Goal: Task Accomplishment & Management: Complete application form

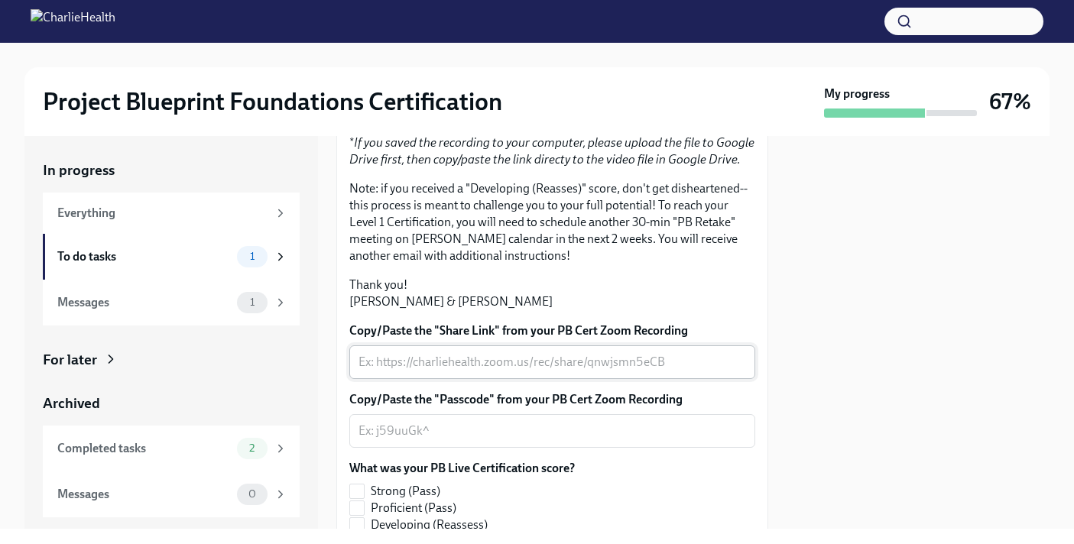
scroll to position [477, 0]
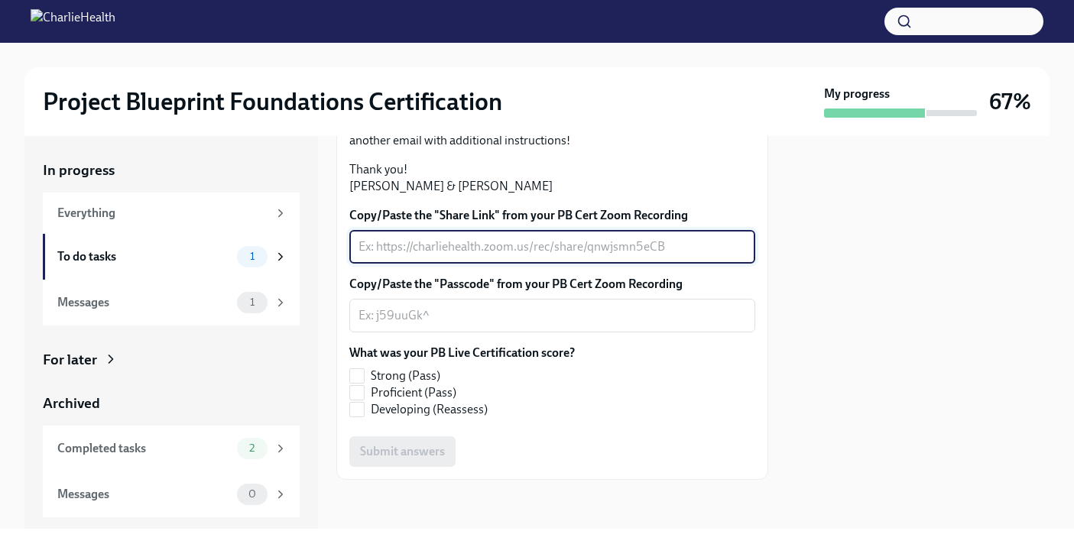
click at [458, 247] on textarea "Copy/Paste the "Share Link" from your PB Cert Zoom Recording" at bounding box center [551, 247] width 387 height 18
paste textarea "[URL][DOMAIN_NAME] Passcode: A@tRaA72"
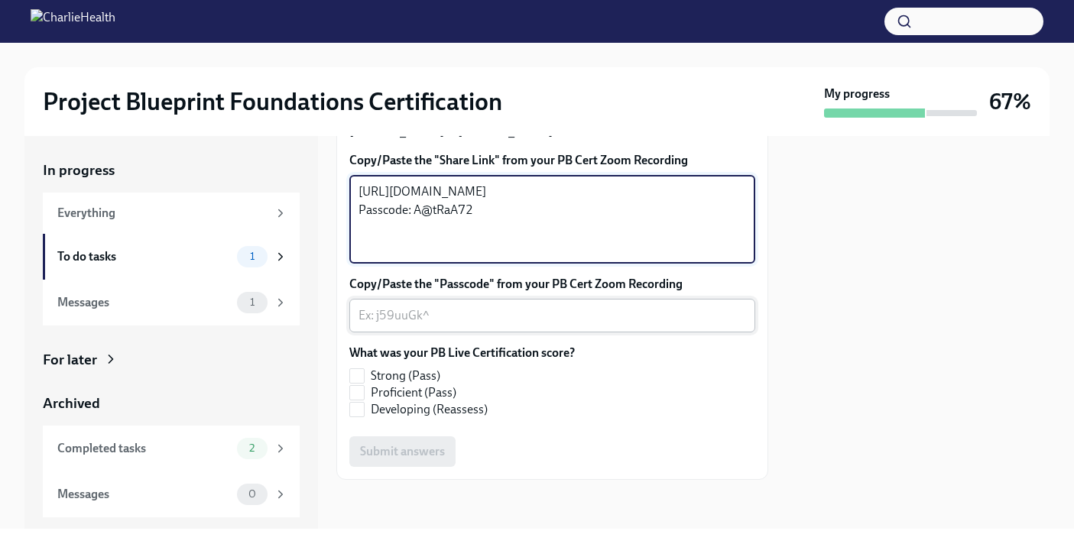
type textarea "[URL][DOMAIN_NAME] Passcode: A@tRaA72"
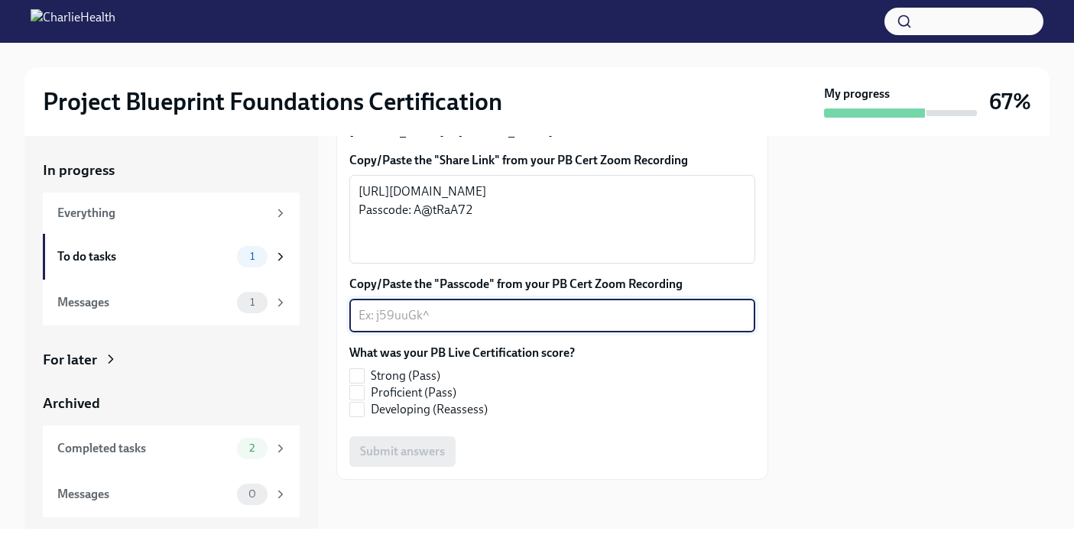
click at [436, 325] on textarea "Copy/Paste the "Passcode" from your PB Cert Zoom Recording" at bounding box center [551, 315] width 387 height 18
paste textarea "[URL][DOMAIN_NAME] Passcode: A@tRaA72"
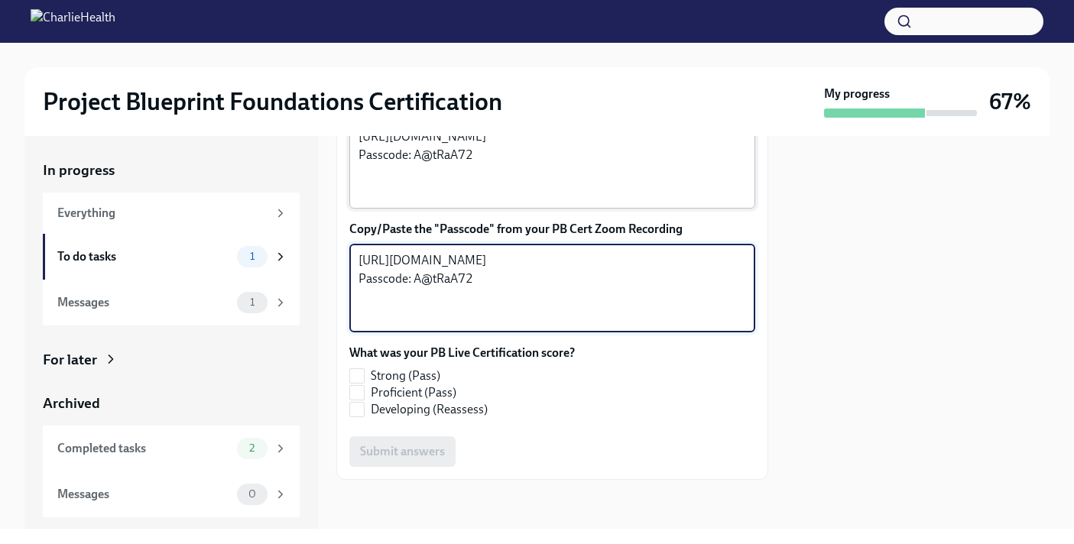
type textarea "[URL][DOMAIN_NAME] Passcode: A@tRaA72"
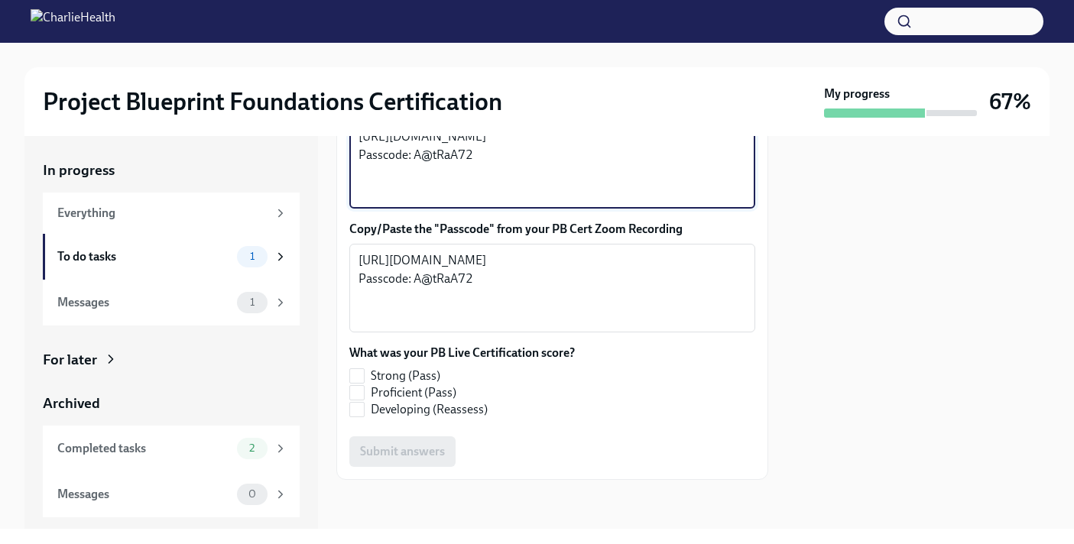
drag, startPoint x: 494, startPoint y: 304, endPoint x: 329, endPoint y: 300, distance: 165.1
click at [329, 300] on div "In progress Everything To do tasks 1 Messages 1 For later Archived Completed ta…" at bounding box center [536, 332] width 1025 height 393
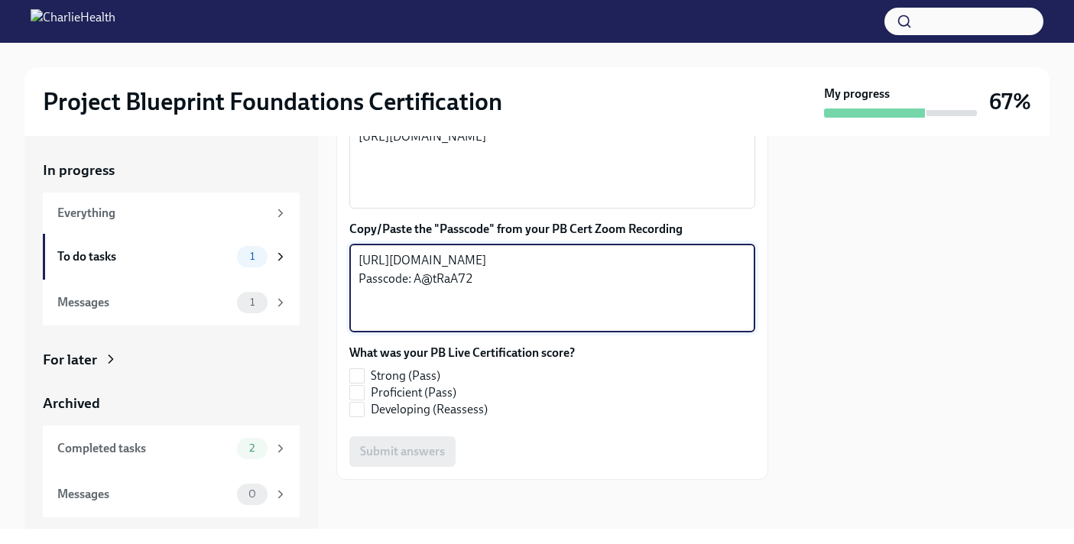
drag, startPoint x: 513, startPoint y: 406, endPoint x: 351, endPoint y: 361, distance: 168.1
click at [351, 332] on div "[URL][DOMAIN_NAME] Passcode: A@tRaA72 x ​" at bounding box center [552, 288] width 406 height 89
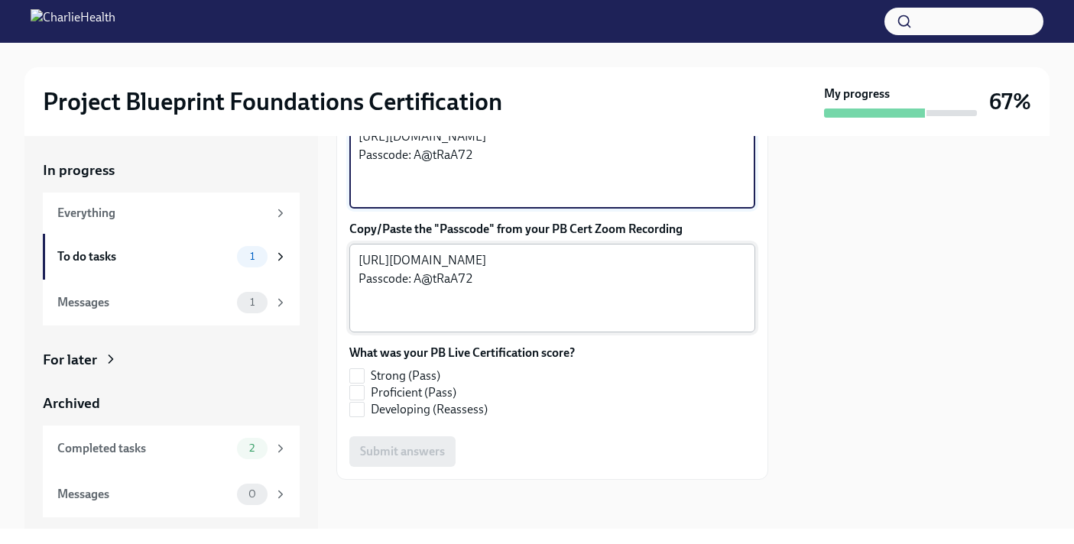
type textarea "[URL][DOMAIN_NAME] Passcode: A@tRaA72"
click at [475, 325] on textarea "[URL][DOMAIN_NAME] Passcode: A@tRaA72" at bounding box center [551, 287] width 387 height 73
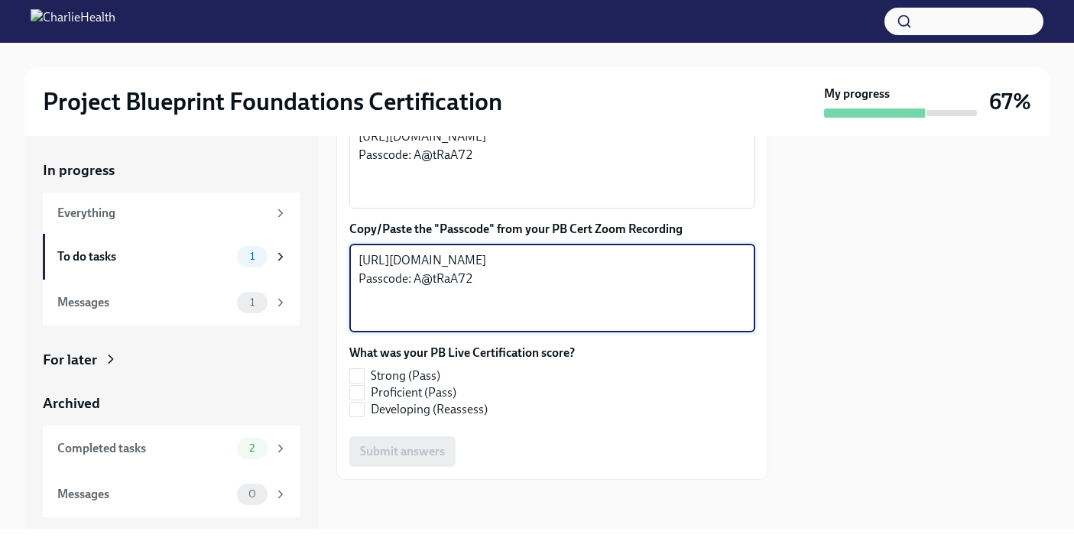
drag, startPoint x: 513, startPoint y: 405, endPoint x: 335, endPoint y: 364, distance: 181.8
click at [336, 364] on div "Hi [PERSON_NAME]! Thank you for completing your scheduled Project Blueprint Liv…" at bounding box center [552, 127] width 432 height 704
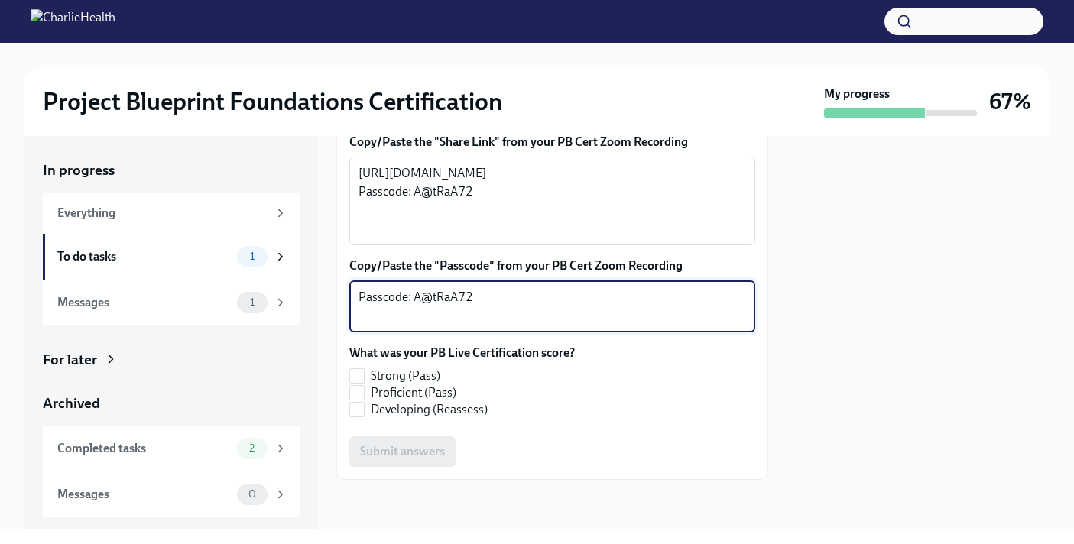
drag, startPoint x: 413, startPoint y: 385, endPoint x: 321, endPoint y: 383, distance: 91.7
click at [322, 383] on div "In progress Everything To do tasks 1 Messages 1 For later Archived Completed ta…" at bounding box center [536, 332] width 1025 height 393
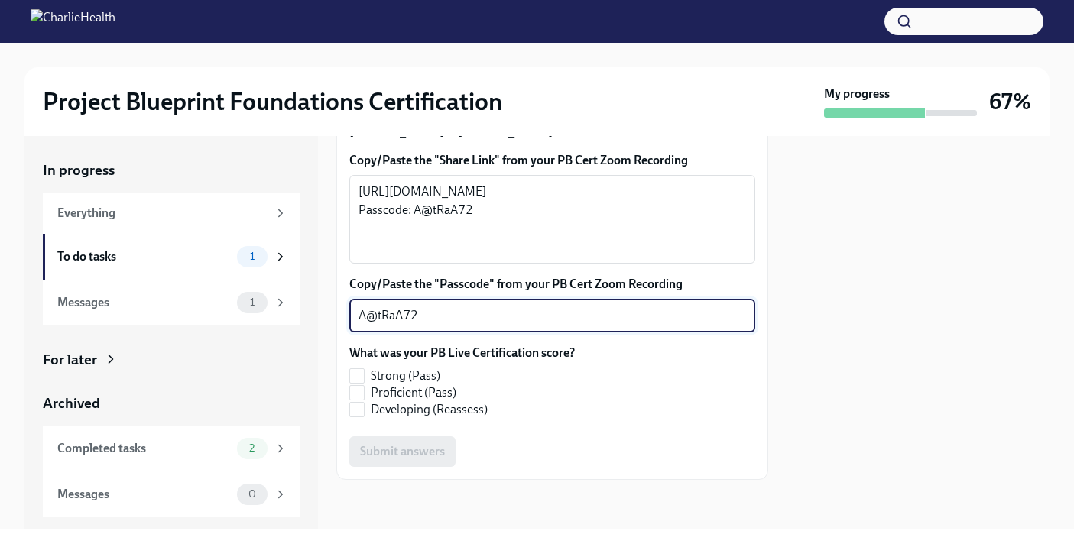
type textarea "A@tRaA72"
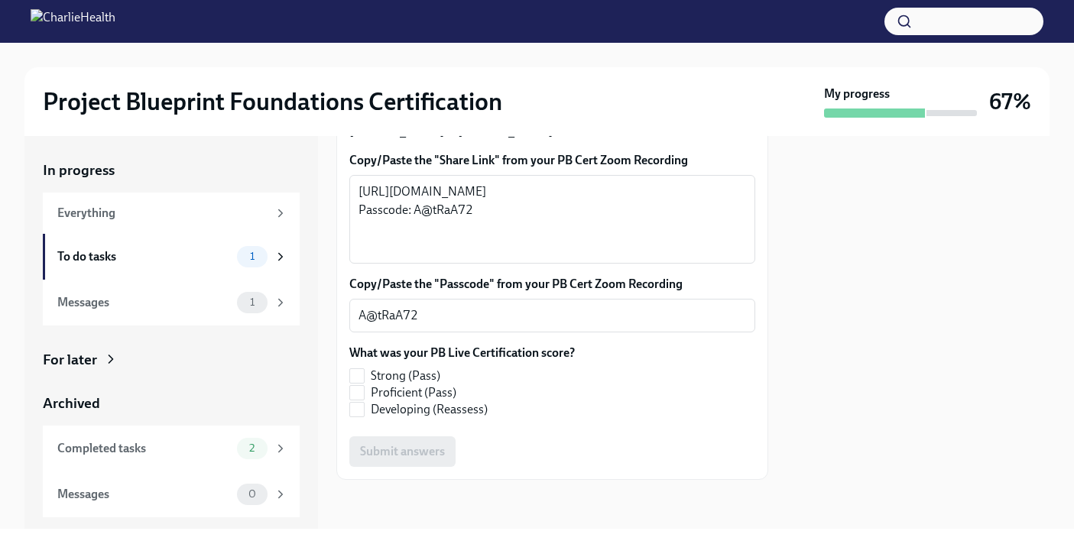
click at [779, 355] on div "In progress Everything To do tasks 1 Messages 1 For later Archived Completed ta…" at bounding box center [536, 332] width 1025 height 393
click at [351, 378] on input "Strong (Pass)" at bounding box center [357, 376] width 14 height 14
checkbox input "true"
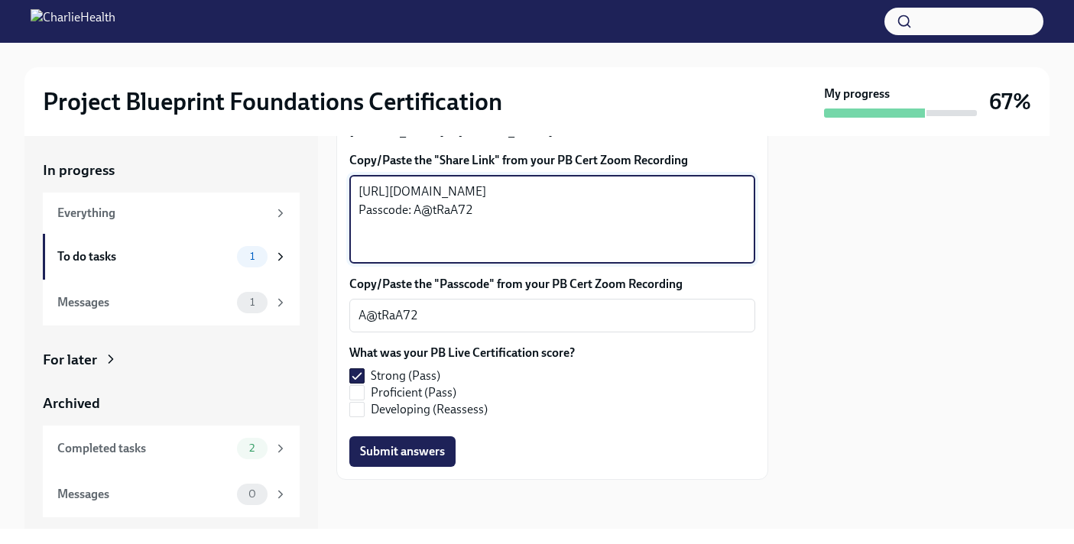
drag, startPoint x: 468, startPoint y: 232, endPoint x: 345, endPoint y: 189, distance: 130.2
click at [345, 189] on div "Hi [PERSON_NAME]! Thank you for completing your scheduled Project Blueprint Liv…" at bounding box center [552, 154] width 432 height 649
drag, startPoint x: 476, startPoint y: 255, endPoint x: 336, endPoint y: 254, distance: 139.8
click at [338, 254] on div "Hi [PERSON_NAME]! Thank you for completing your scheduled Project Blueprint Liv…" at bounding box center [552, 154] width 432 height 649
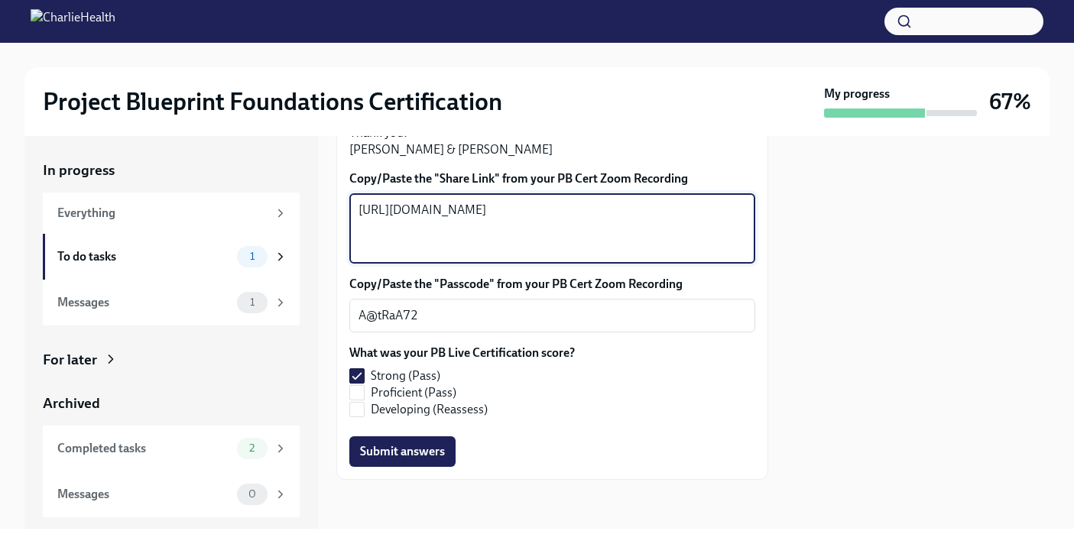
drag, startPoint x: 546, startPoint y: 242, endPoint x: 338, endPoint y: 199, distance: 211.4
click at [338, 199] on div "Hi [PERSON_NAME]! Thank you for completing your scheduled Project Blueprint Liv…" at bounding box center [552, 164] width 432 height 631
type textarea "[URL][DOMAIN_NAME]"
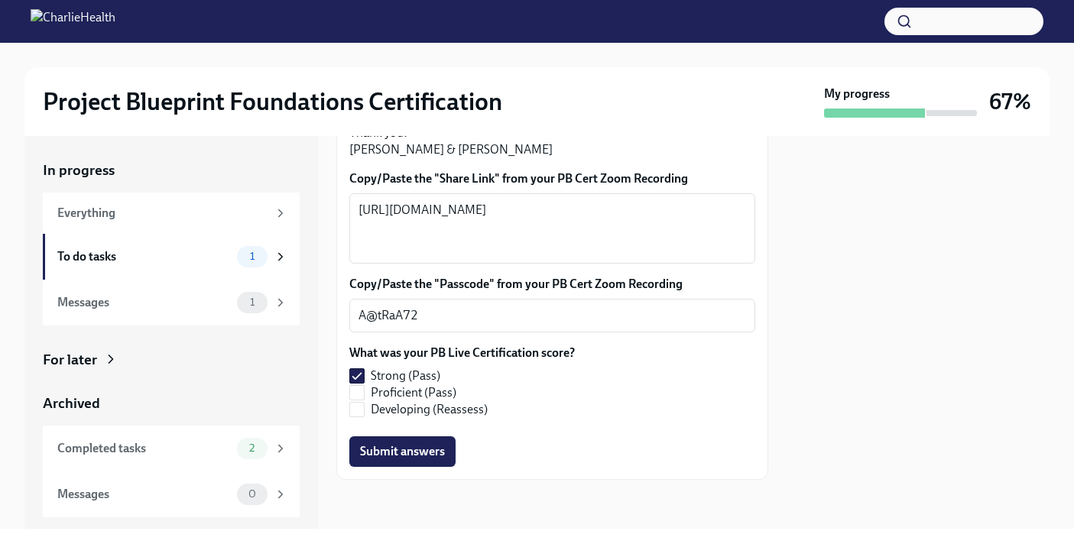
click at [841, 273] on div at bounding box center [917, 332] width 263 height 393
click at [423, 459] on span "Submit answers" at bounding box center [402, 451] width 85 height 15
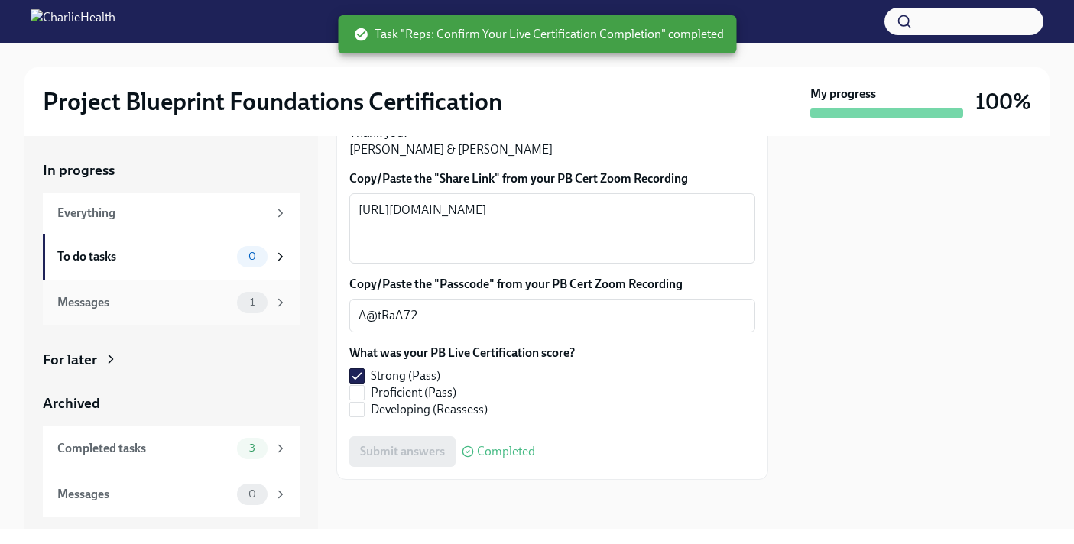
click at [196, 306] on div "Messages" at bounding box center [143, 302] width 173 height 17
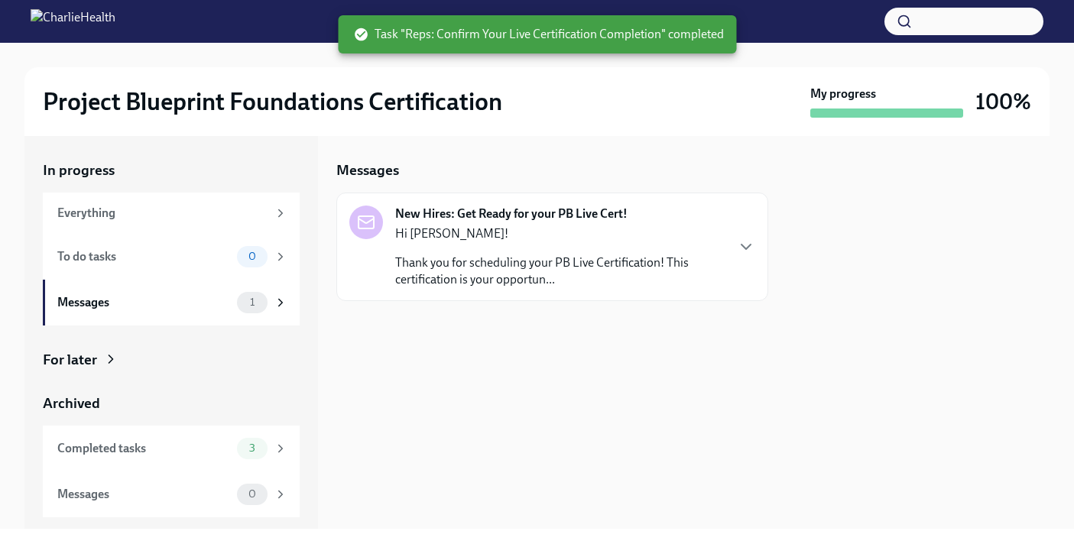
click at [515, 276] on p "Thank you for scheduling your PB Live Certification! This certification is your…" at bounding box center [559, 271] width 329 height 34
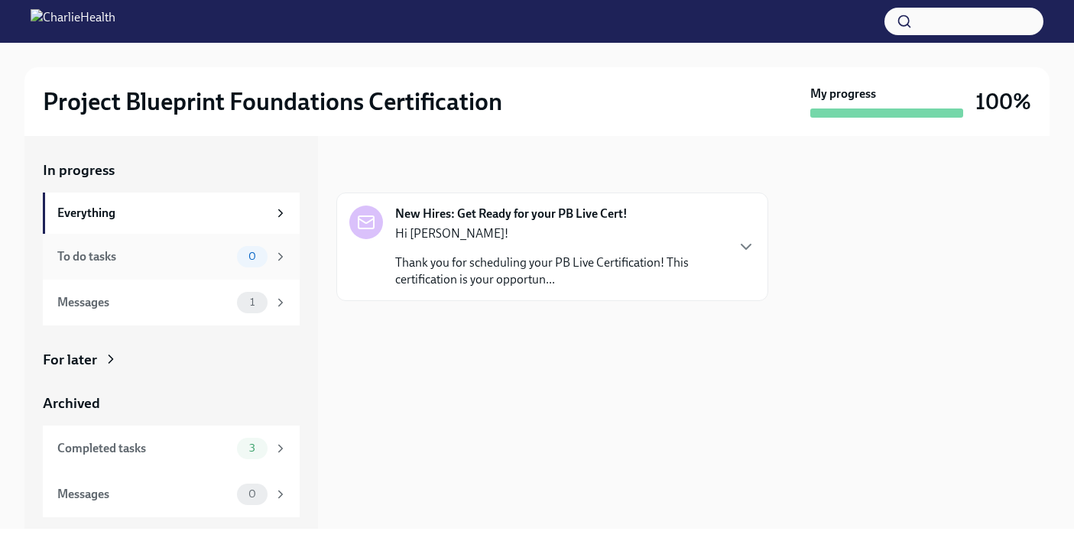
click at [193, 256] on div "To do tasks" at bounding box center [143, 256] width 173 height 17
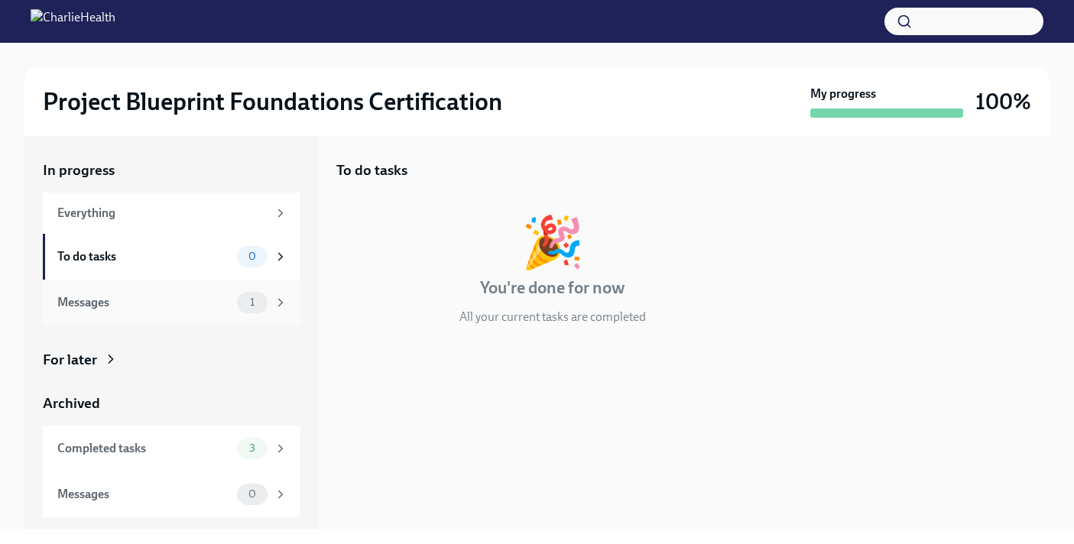
click at [164, 300] on div "Messages" at bounding box center [143, 302] width 173 height 17
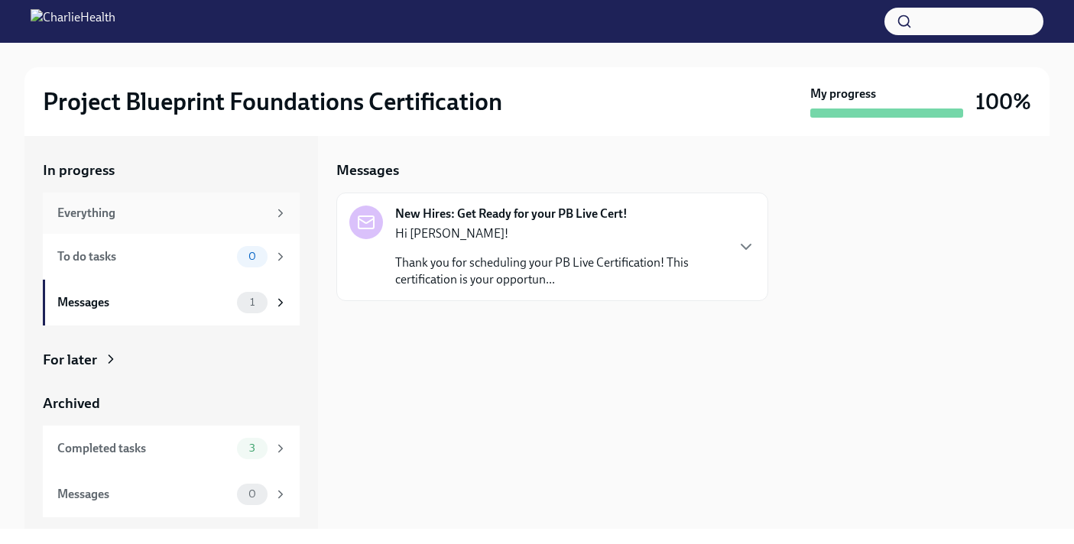
click at [168, 209] on div "Everything" at bounding box center [162, 213] width 210 height 17
click at [174, 451] on div "Completed tasks" at bounding box center [143, 448] width 173 height 17
